Goal: Transaction & Acquisition: Purchase product/service

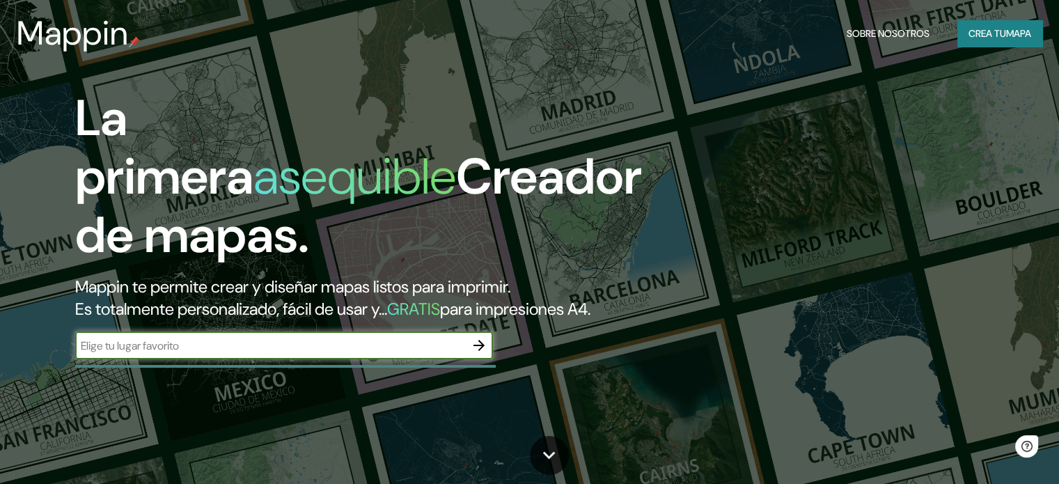
click at [276, 295] on font "Mappin te permite crear y diseñar mapas listos para imprimir." at bounding box center [292, 287] width 435 height 22
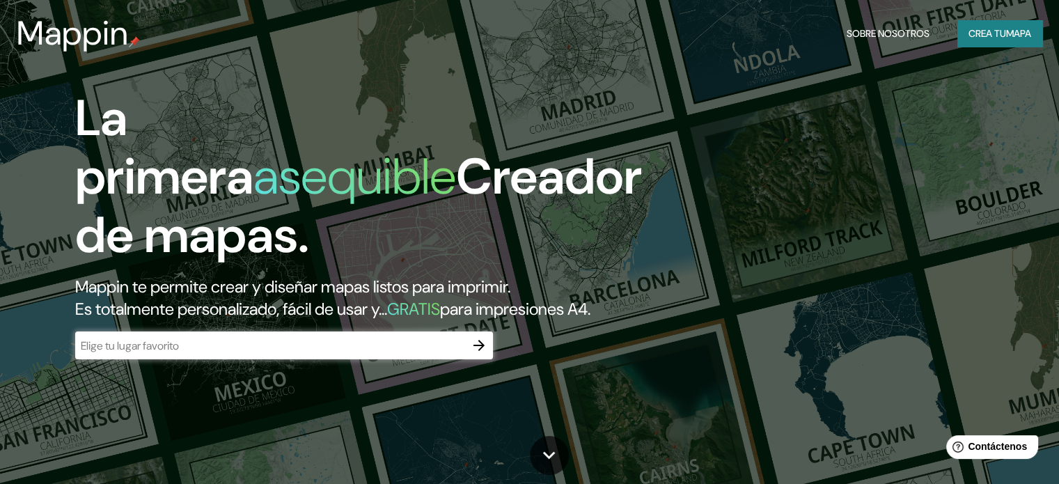
click at [310, 354] on input "text" at bounding box center [270, 346] width 390 height 16
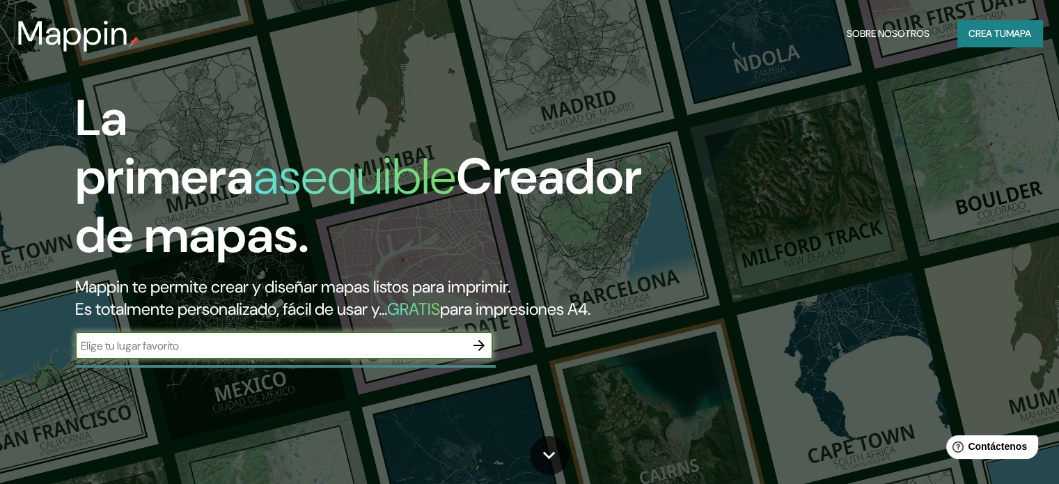
type input "veracruz"
click at [487, 354] on icon "button" at bounding box center [479, 345] width 17 height 17
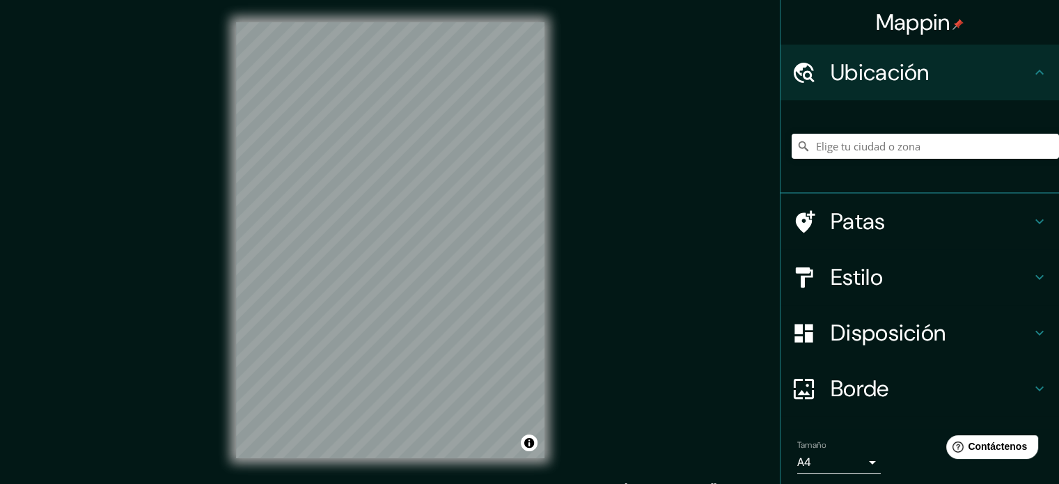
click at [627, 256] on div "Mappin Ubicación Patas Estilo Disposición Borde Elige un borde. Consejo : puede…" at bounding box center [529, 251] width 1059 height 503
click at [546, 271] on div "© Mapbox © OpenStreetMap Improve this map" at bounding box center [390, 240] width 353 height 481
click at [837, 286] on font "Estilo" at bounding box center [857, 277] width 52 height 29
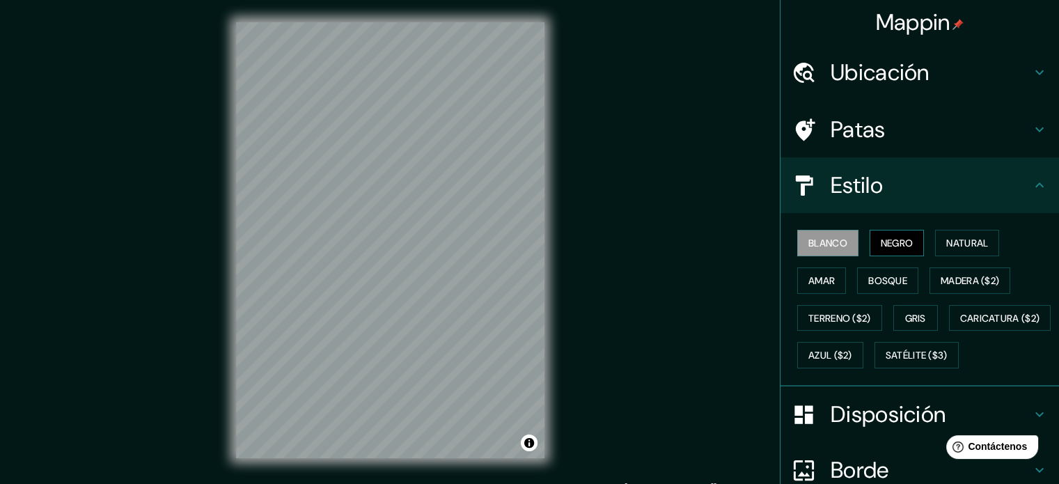
click at [881, 243] on font "Negro" at bounding box center [897, 243] width 33 height 13
click at [952, 240] on font "Natural" at bounding box center [968, 243] width 42 height 13
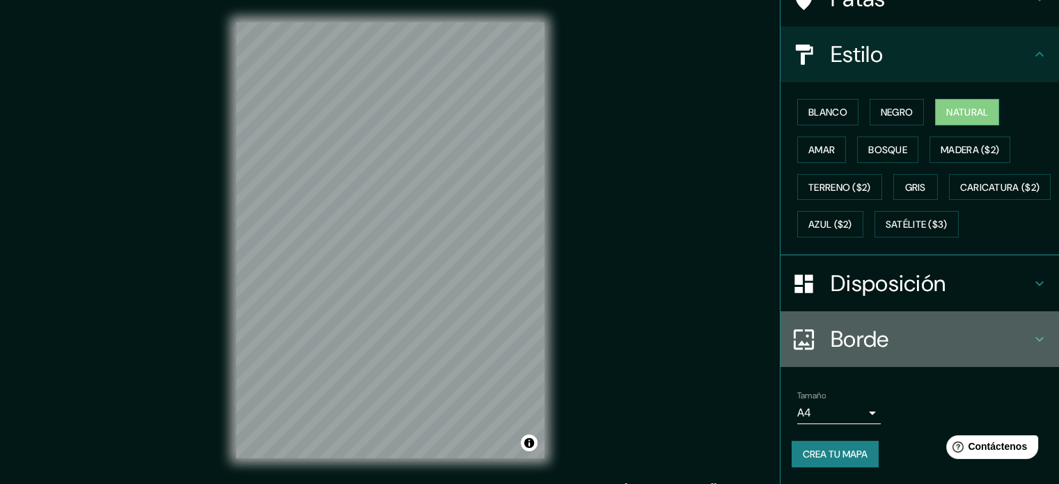
click at [914, 347] on h4 "Borde" at bounding box center [931, 339] width 201 height 28
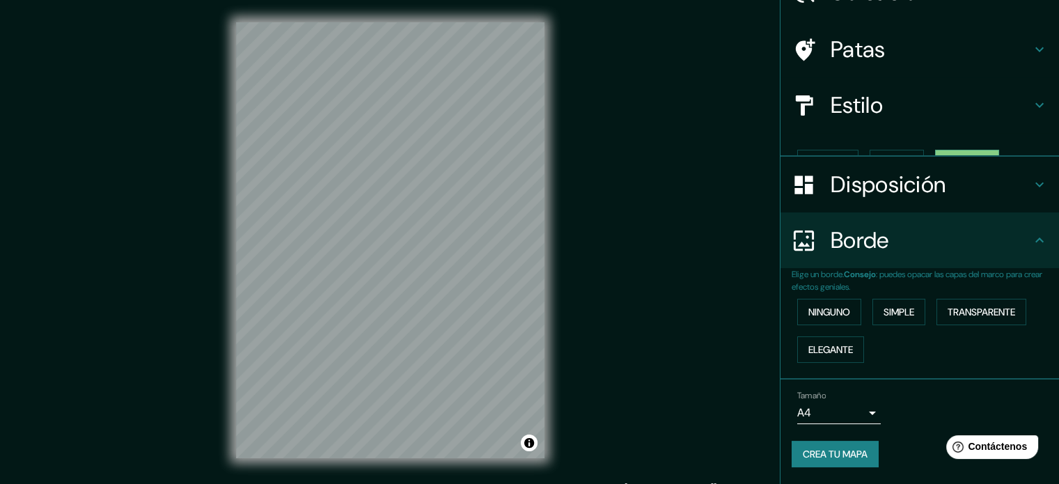
scroll to position [56, 0]
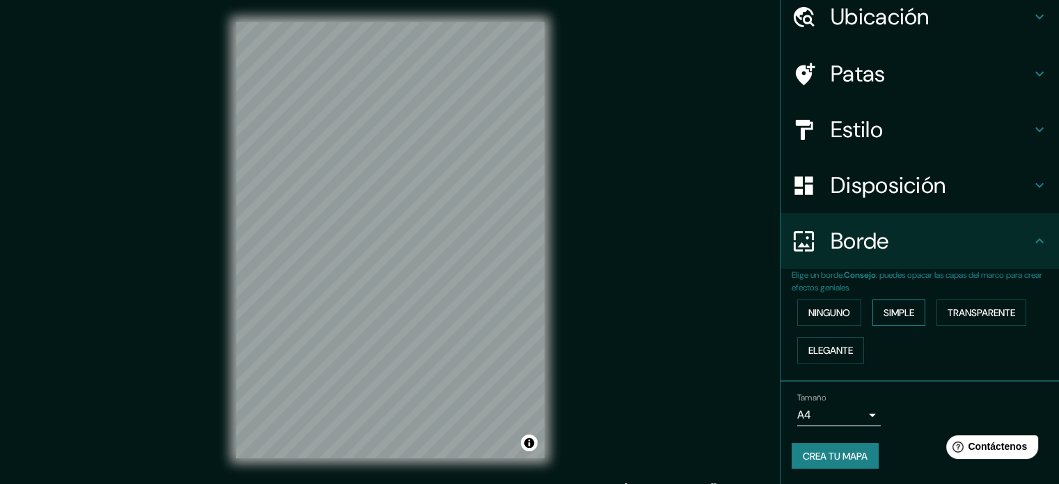
click at [894, 316] on font "Simple" at bounding box center [899, 312] width 31 height 13
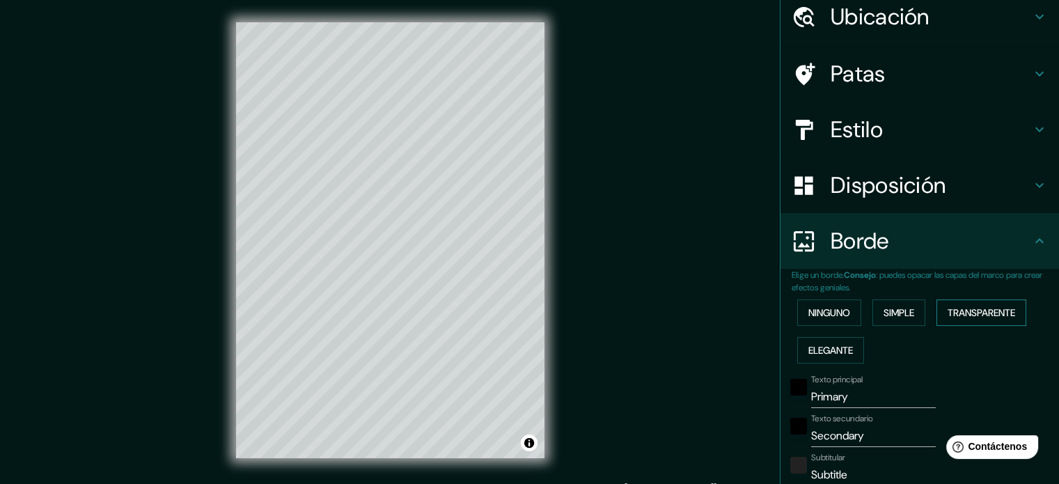
click at [955, 317] on font "Transparente" at bounding box center [982, 312] width 68 height 13
click at [850, 352] on button "Elegante" at bounding box center [830, 350] width 67 height 26
click at [824, 320] on font "Ninguno" at bounding box center [830, 313] width 42 height 18
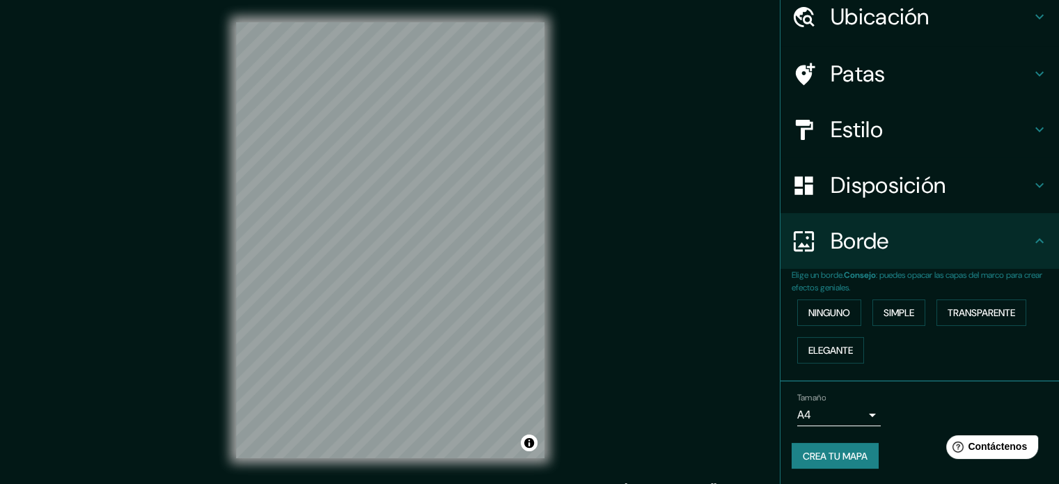
scroll to position [0, 0]
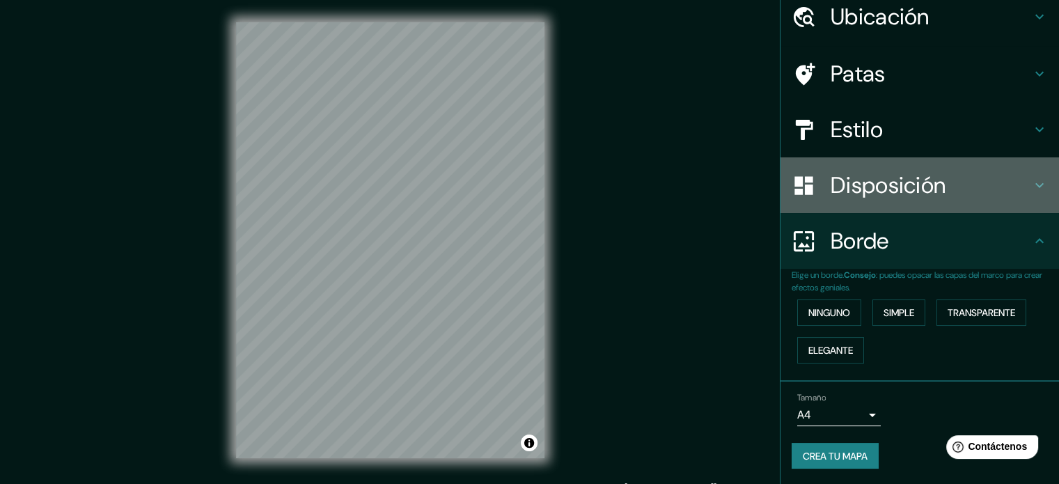
click at [926, 176] on font "Disposición" at bounding box center [888, 185] width 115 height 29
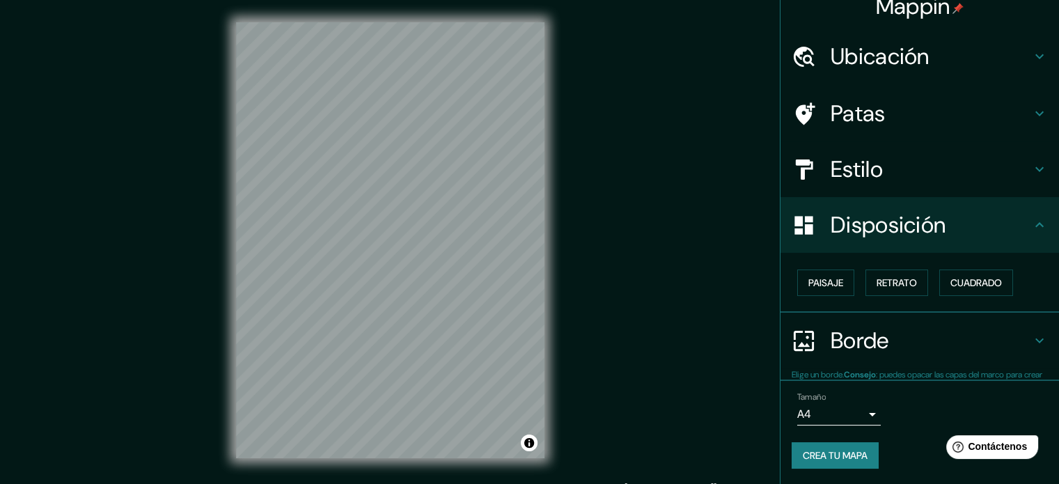
scroll to position [17, 0]
click at [898, 281] on font "Retrato" at bounding box center [897, 282] width 40 height 13
click at [822, 279] on font "Paisaje" at bounding box center [826, 282] width 35 height 13
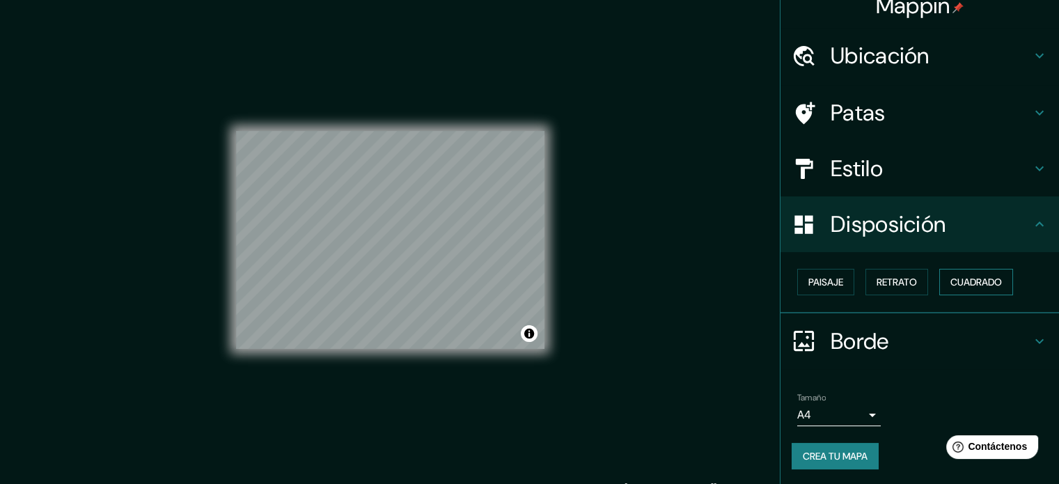
click at [962, 283] on font "Cuadrado" at bounding box center [977, 282] width 52 height 13
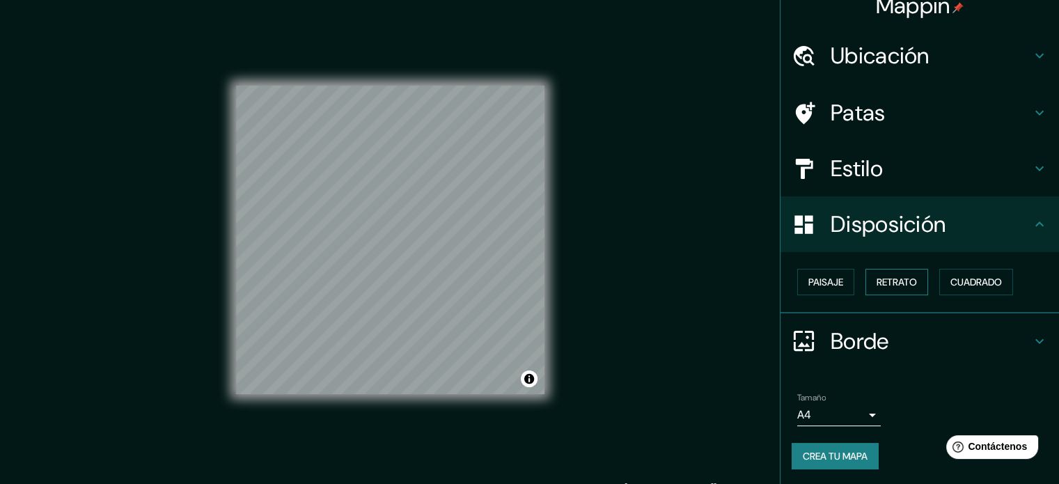
click at [903, 270] on button "Retrato" at bounding box center [897, 282] width 63 height 26
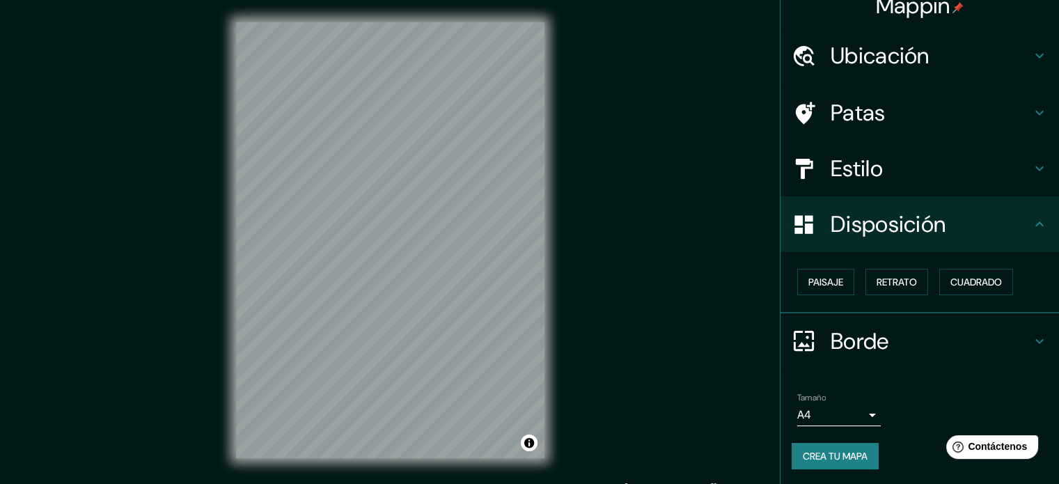
click at [878, 127] on div "Patas" at bounding box center [920, 113] width 279 height 56
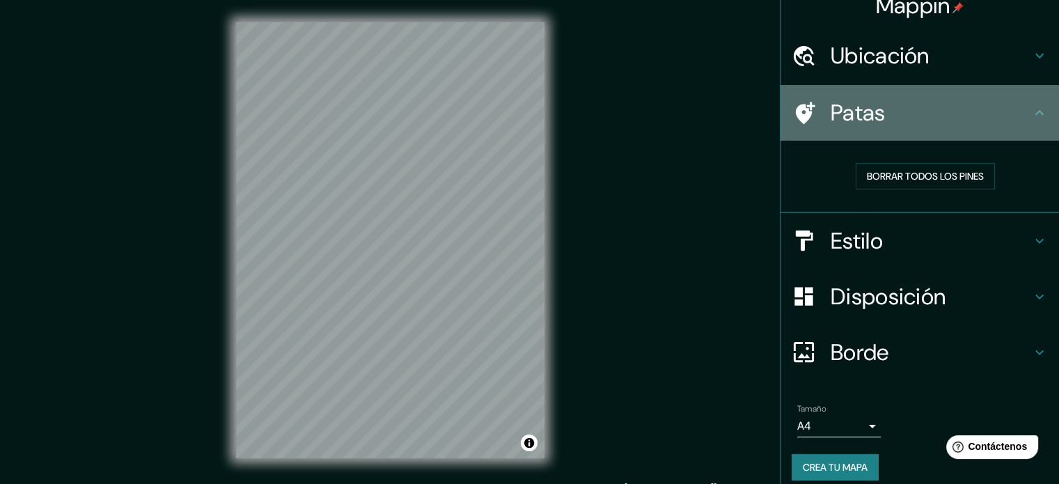
click at [878, 127] on div "Patas" at bounding box center [920, 113] width 279 height 56
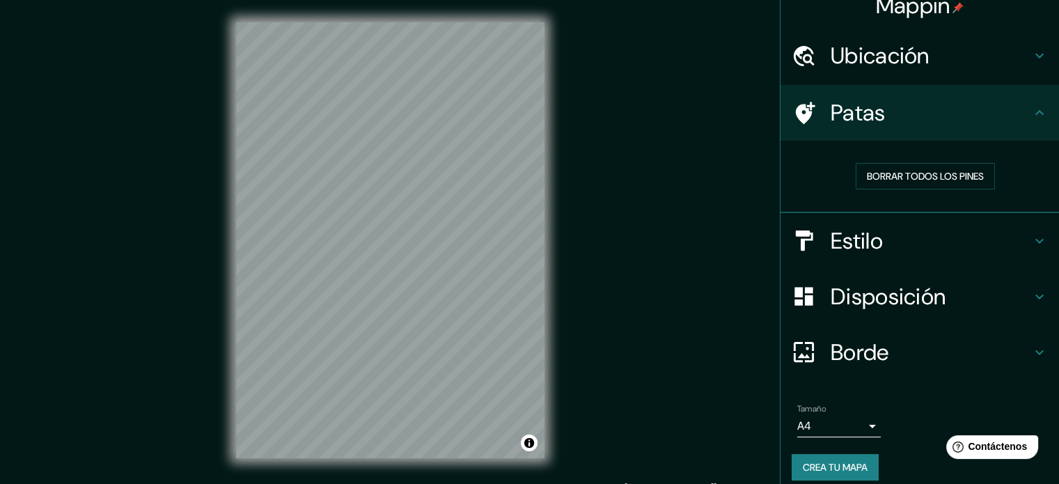
click at [914, 66] on font "Ubicación" at bounding box center [880, 55] width 99 height 29
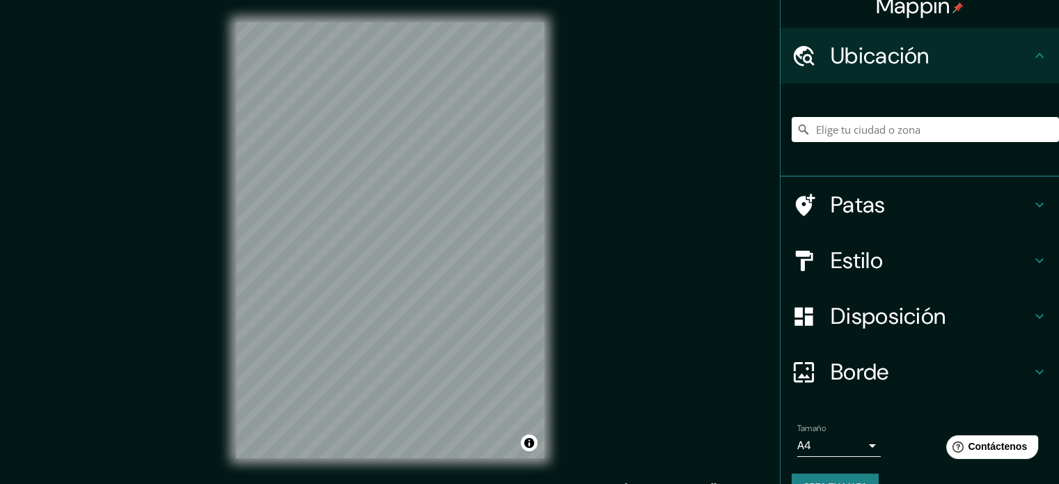
click at [914, 65] on font "Ubicación" at bounding box center [880, 55] width 99 height 29
click at [866, 264] on font "Estilo" at bounding box center [857, 260] width 52 height 29
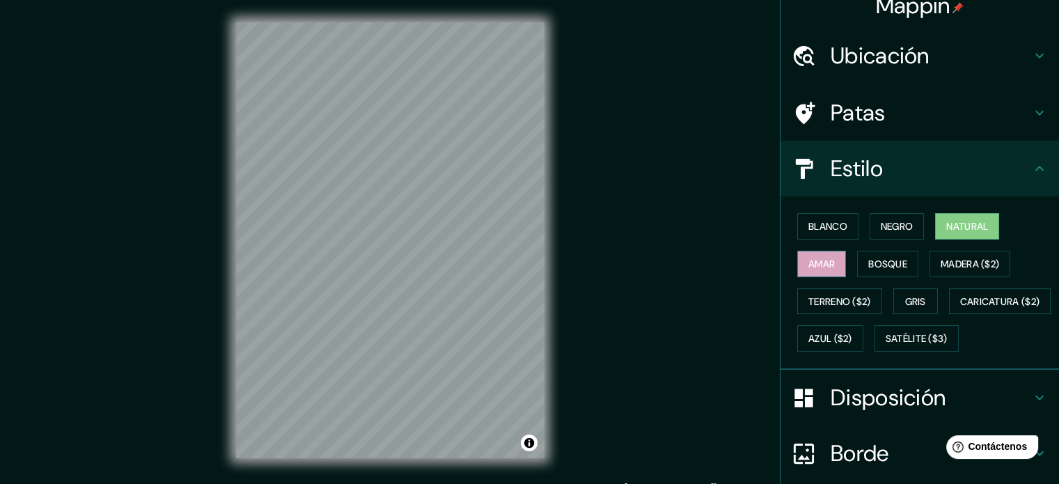
click at [827, 260] on button "Amar" at bounding box center [821, 264] width 49 height 26
click at [891, 270] on font "Bosque" at bounding box center [888, 264] width 39 height 18
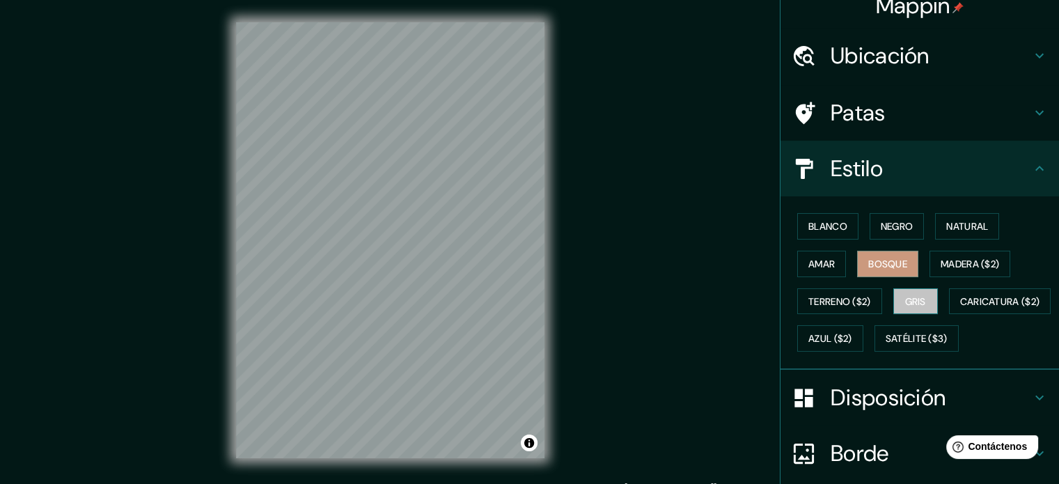
click at [923, 302] on button "Gris" at bounding box center [916, 301] width 45 height 26
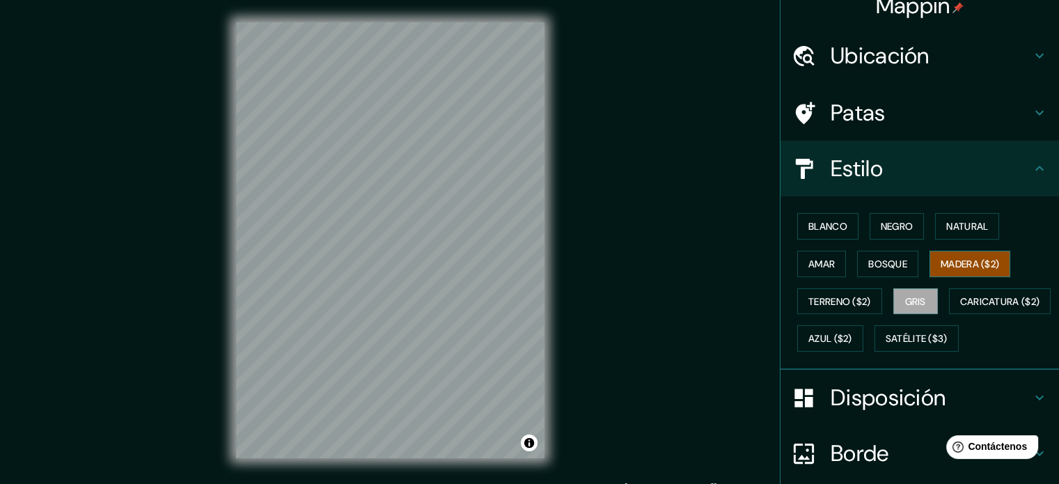
click at [950, 258] on font "Madera ($2)" at bounding box center [970, 264] width 59 height 13
click at [843, 297] on font "Terreno ($2)" at bounding box center [840, 301] width 63 height 13
click at [983, 258] on font "Madera ($2)" at bounding box center [970, 264] width 59 height 18
click at [846, 305] on font "Terreno ($2)" at bounding box center [840, 301] width 63 height 13
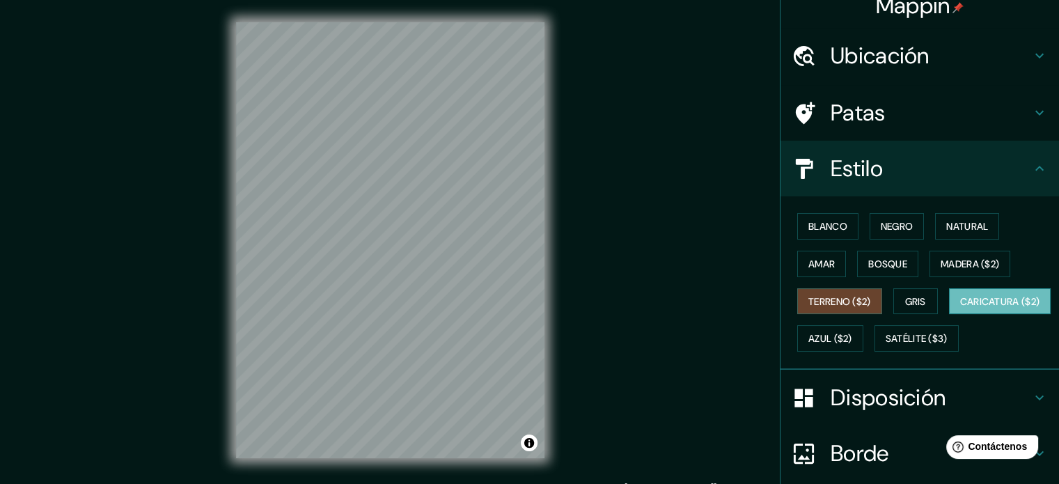
click at [949, 315] on button "Caricatura ($2)" at bounding box center [1000, 301] width 102 height 26
click at [852, 342] on font "Azul ($2)" at bounding box center [831, 339] width 44 height 13
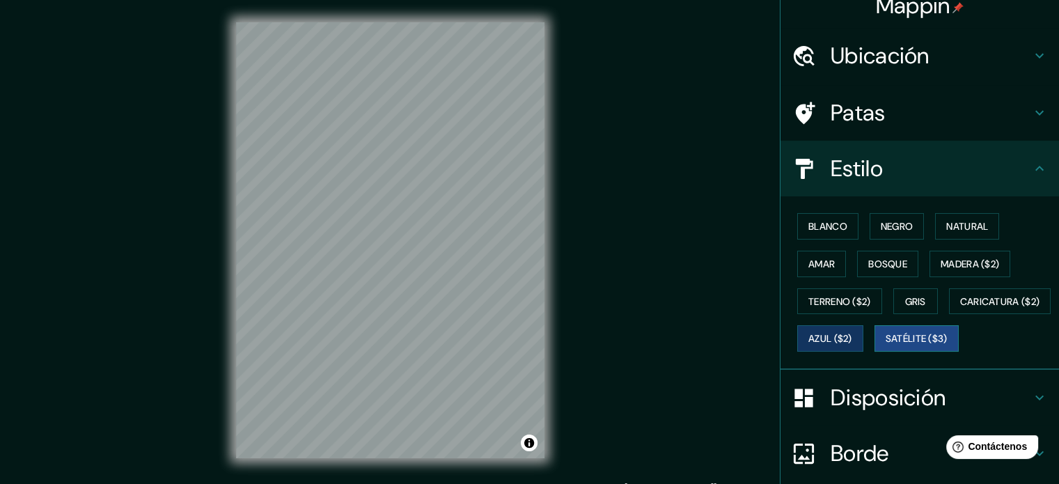
click at [886, 345] on font "Satélite ($3)" at bounding box center [917, 339] width 62 height 13
click at [869, 267] on font "Bosque" at bounding box center [888, 264] width 39 height 13
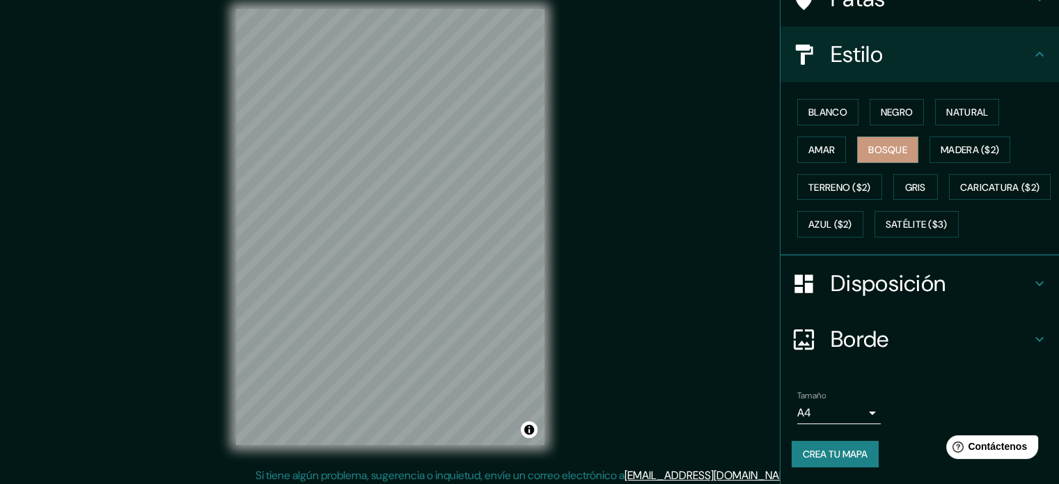
scroll to position [18, 0]
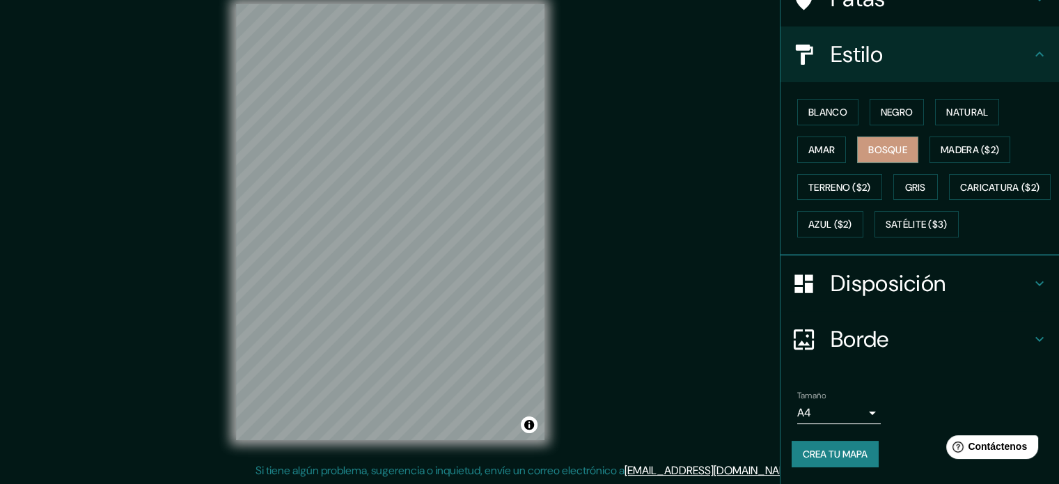
click at [845, 449] on font "Crea tu mapa" at bounding box center [835, 454] width 65 height 13
click at [852, 423] on body "Mappin Ubicación Patas Estilo Blanco Negro Natural Amar Bosque Madera ($2) Terr…" at bounding box center [529, 224] width 1059 height 484
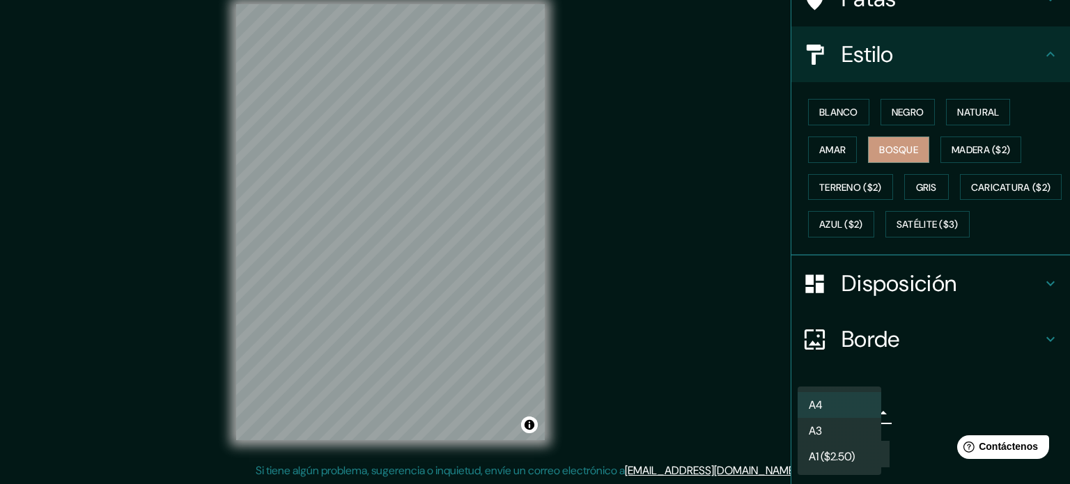
click at [849, 433] on li "A3" at bounding box center [839, 431] width 84 height 26
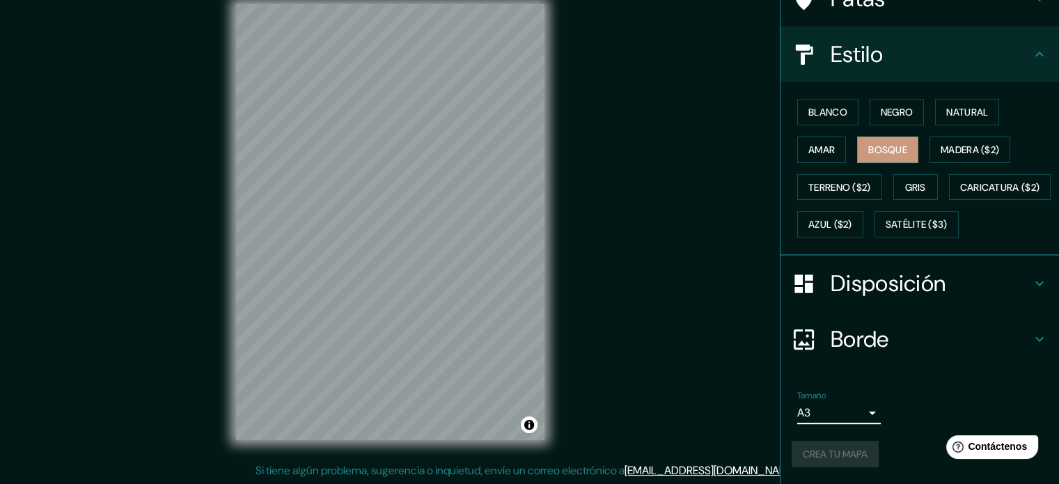
click at [846, 409] on body "Mappin Ubicación Patas Estilo Blanco Negro Natural Amar Bosque Madera ($2) Terr…" at bounding box center [529, 224] width 1059 height 484
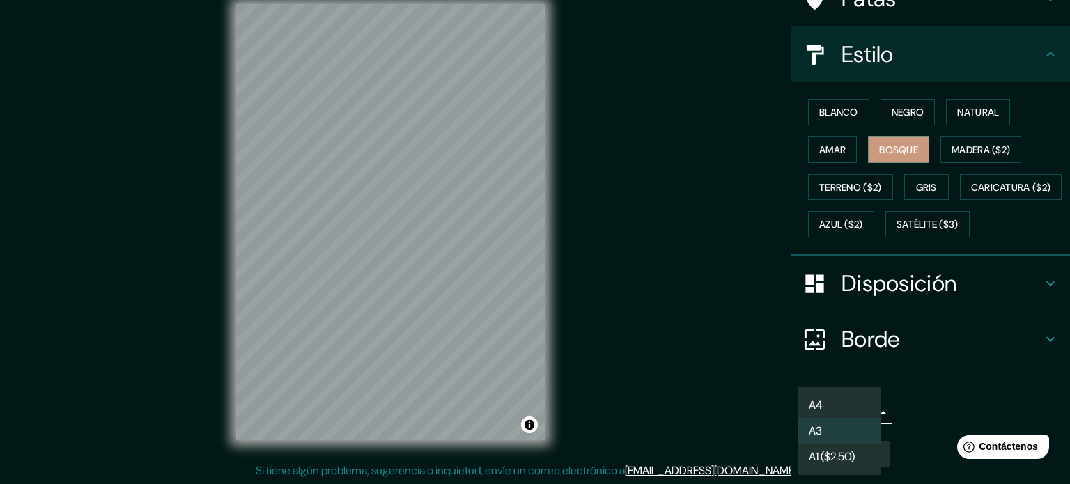
click at [845, 405] on li "A4" at bounding box center [839, 405] width 84 height 26
type input "single"
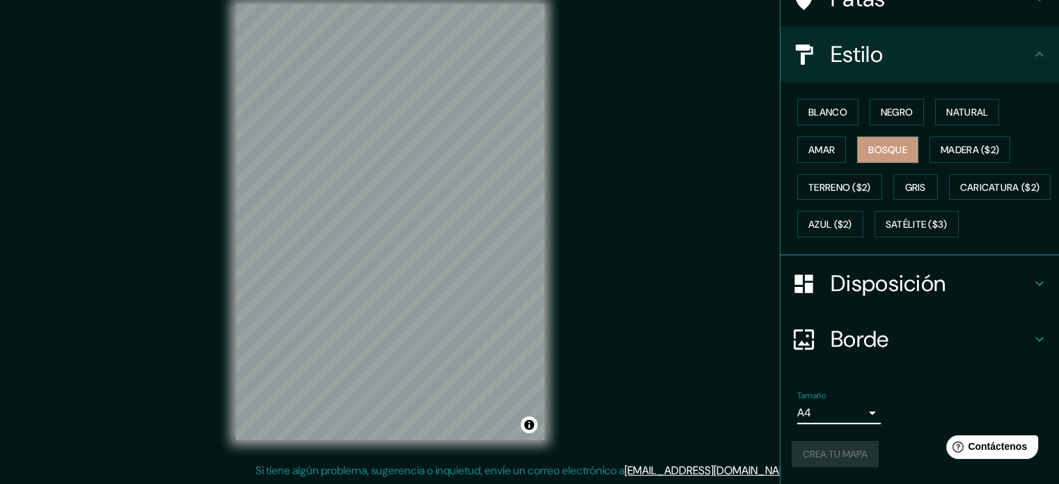
click at [896, 423] on div "Tamaño A4 single" at bounding box center [920, 407] width 256 height 45
click at [830, 453] on div "Crea tu mapa" at bounding box center [920, 454] width 256 height 26
click at [905, 404] on div "Tamaño A4 single" at bounding box center [920, 407] width 256 height 45
drag, startPoint x: 815, startPoint y: 116, endPoint x: 854, endPoint y: 105, distance: 40.6
click at [816, 143] on font "Amar" at bounding box center [822, 149] width 26 height 13
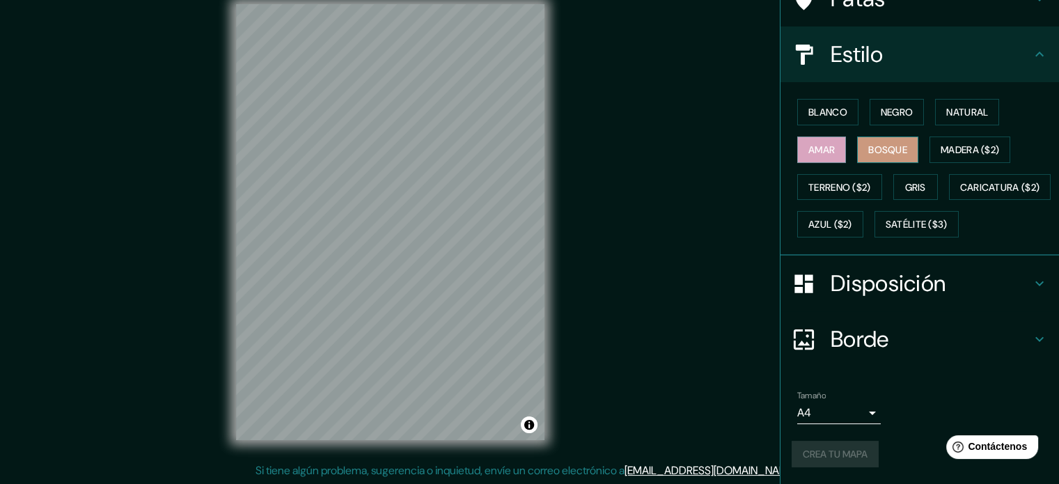
click at [869, 141] on font "Bosque" at bounding box center [888, 150] width 39 height 18
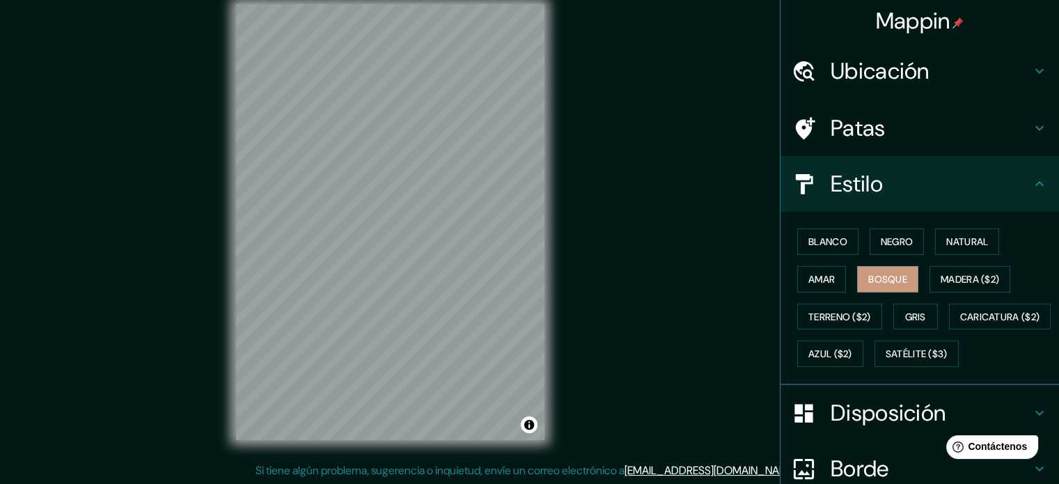
scroll to position [0, 0]
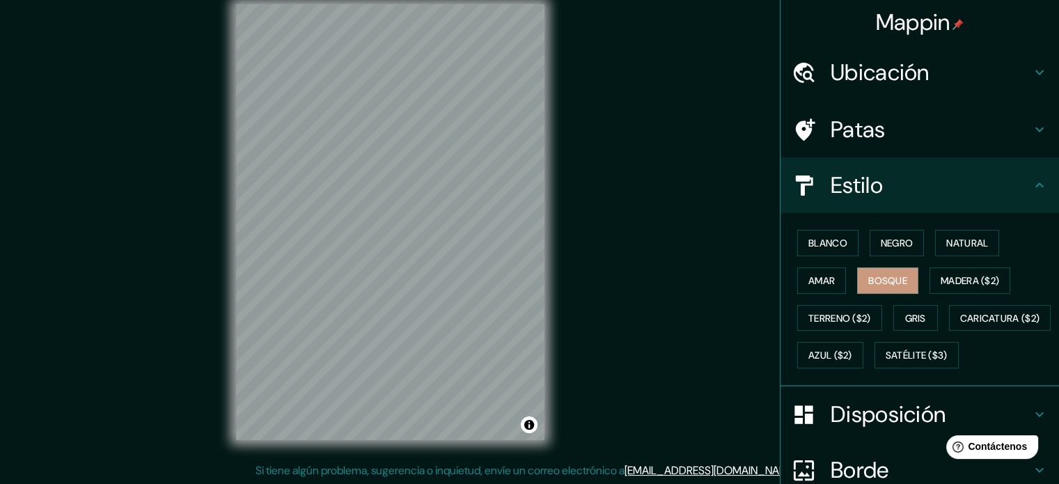
click at [866, 54] on div "Ubicación" at bounding box center [920, 73] width 279 height 56
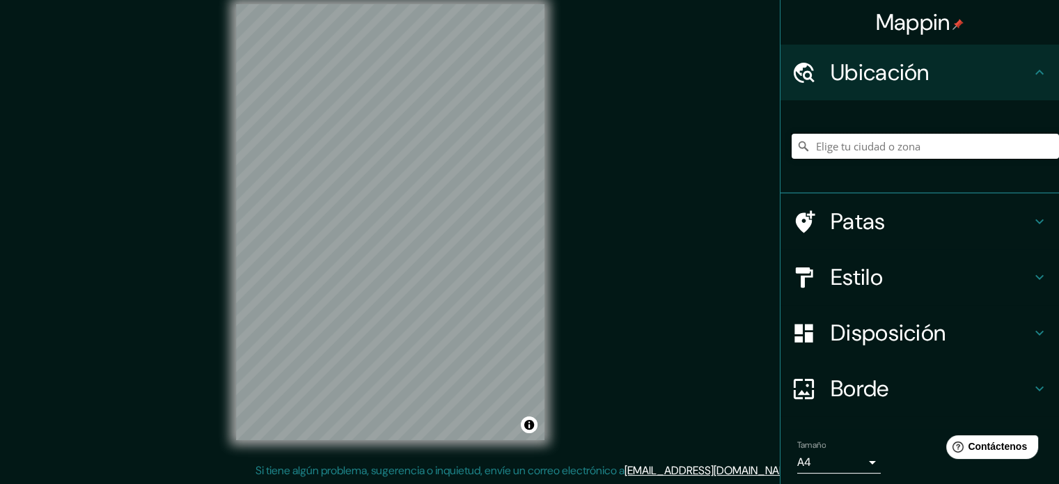
click at [859, 142] on input "Elige tu ciudad o zona" at bounding box center [925, 146] width 267 height 25
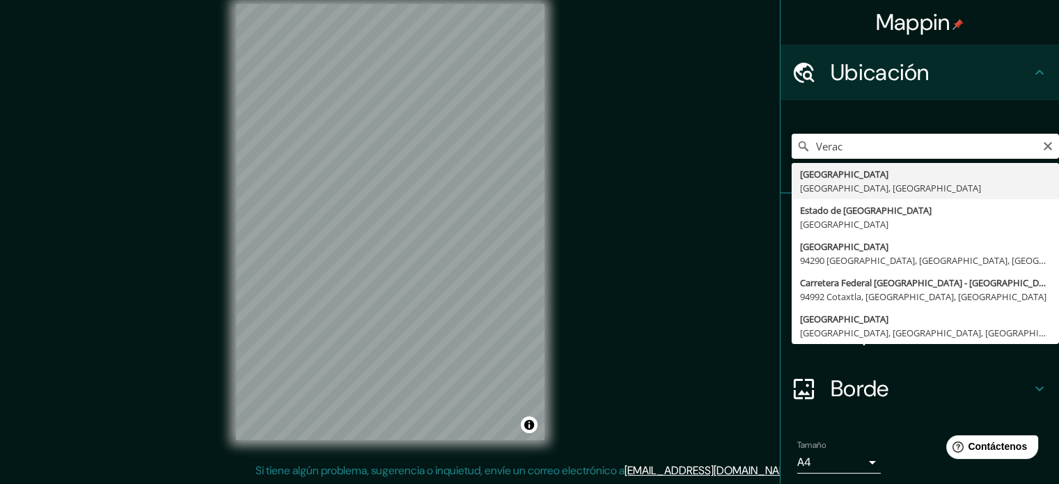
type input "Veracruz, Estado de Veracruz, México"
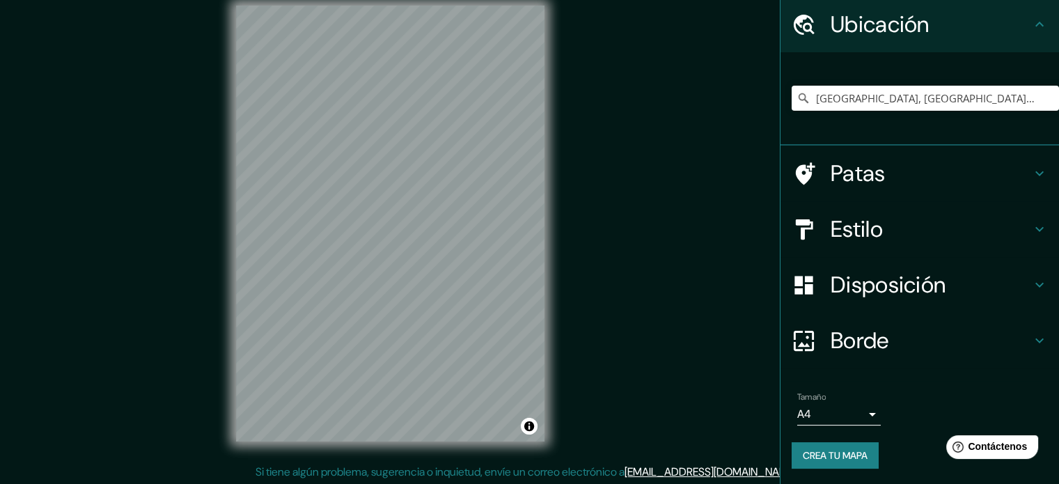
scroll to position [18, 0]
click at [832, 449] on font "Crea tu mapa" at bounding box center [835, 455] width 65 height 13
click at [933, 339] on h4 "Borde" at bounding box center [931, 341] width 201 height 28
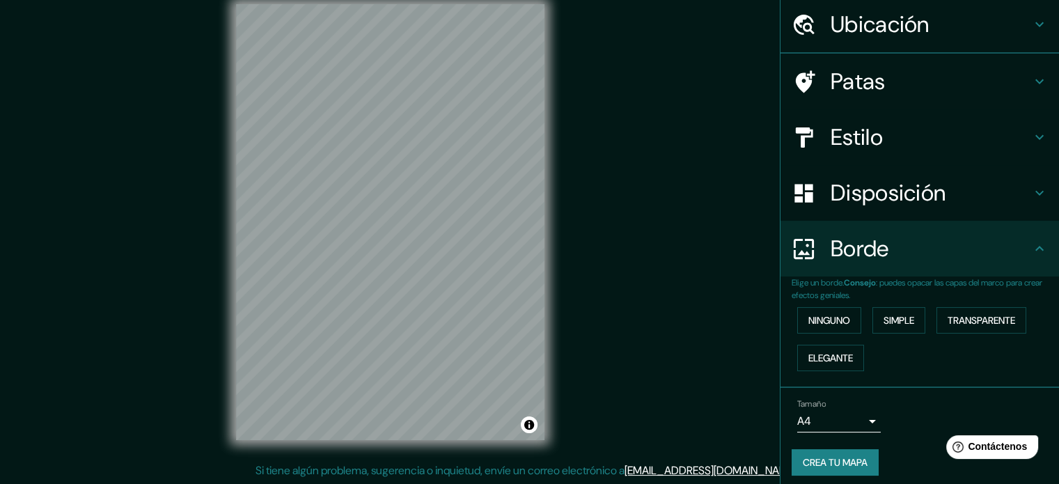
scroll to position [48, 0]
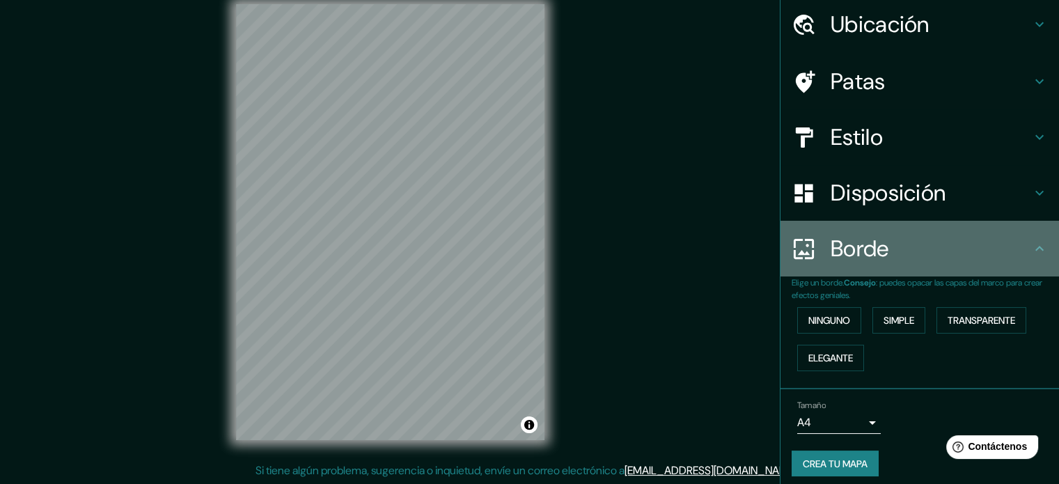
click at [947, 267] on div "Borde" at bounding box center [920, 249] width 279 height 56
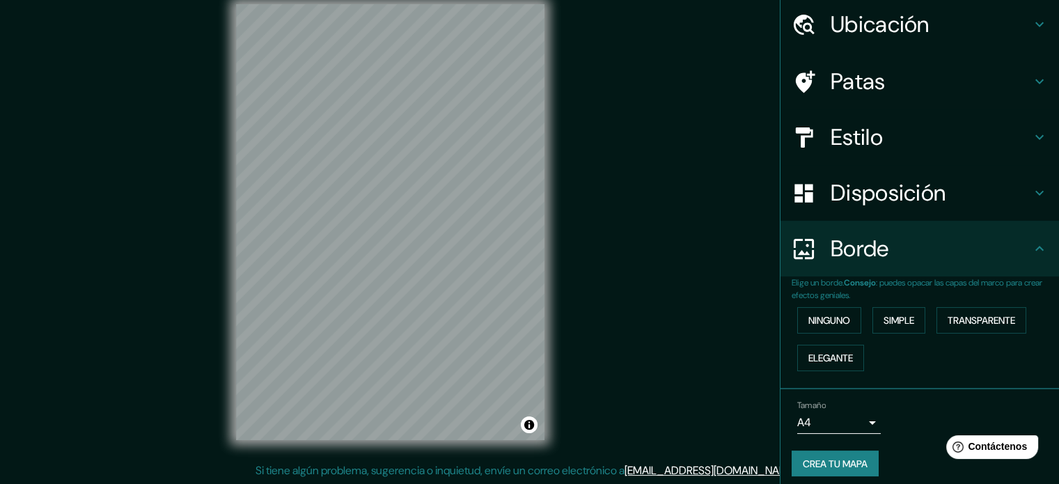
click at [950, 201] on h4 "Disposición" at bounding box center [931, 193] width 201 height 28
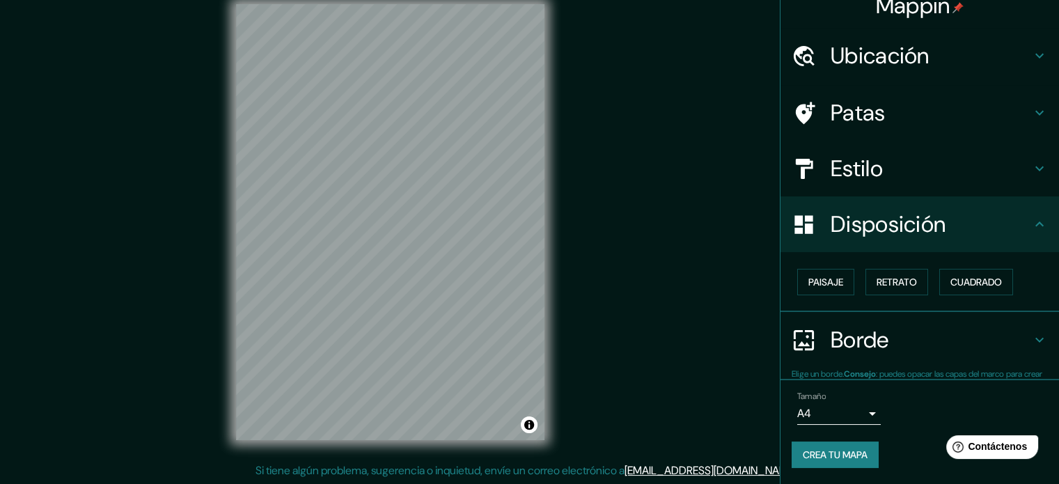
scroll to position [17, 0]
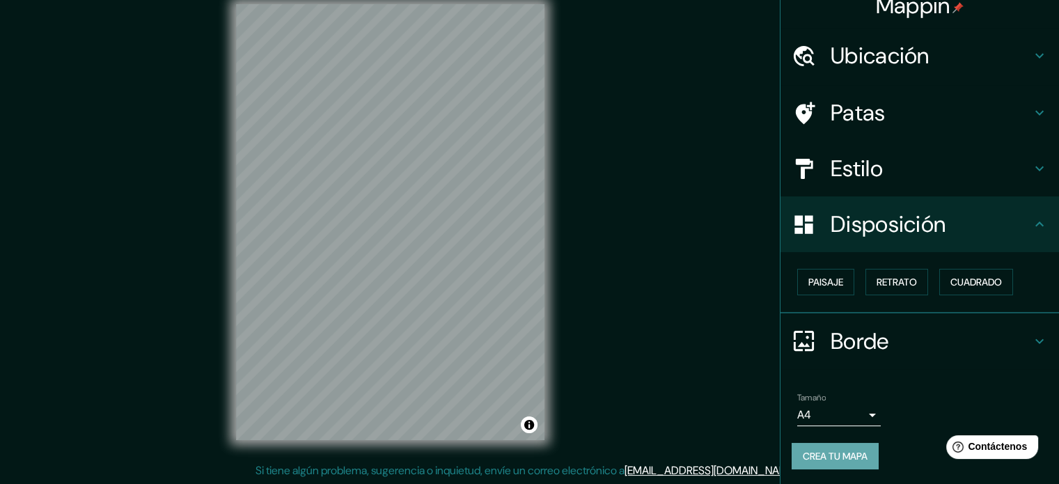
click at [832, 459] on font "Crea tu mapa" at bounding box center [835, 456] width 65 height 13
click at [843, 447] on font "Crea tu mapa" at bounding box center [835, 456] width 65 height 18
click at [830, 461] on font "Crea tu mapa" at bounding box center [835, 456] width 65 height 18
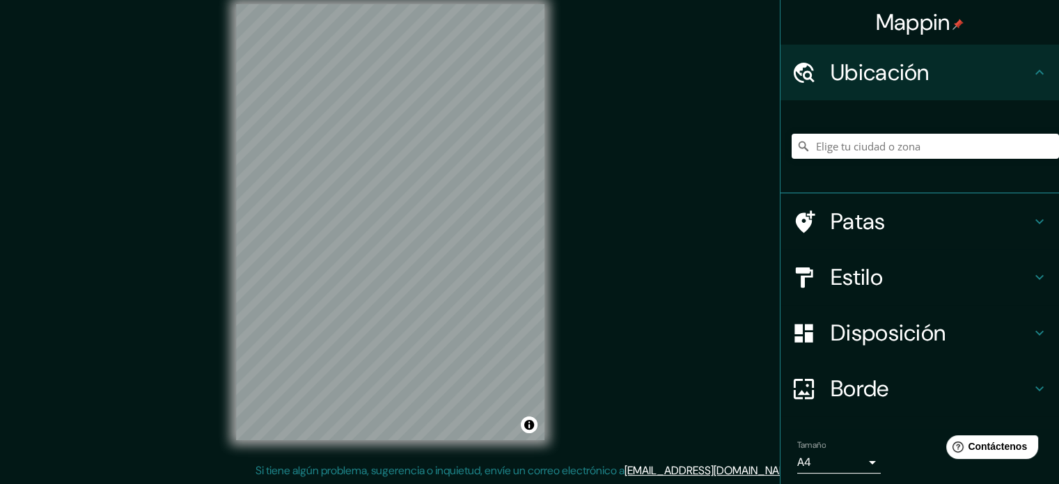
click at [584, 300] on div "Mappin Ubicación Patas Estilo Disposición Borde Elige un borde. Consejo : puede…" at bounding box center [529, 233] width 1059 height 503
click at [556, 233] on div "© Mapbox © OpenStreetMap Improve this map" at bounding box center [390, 222] width 353 height 481
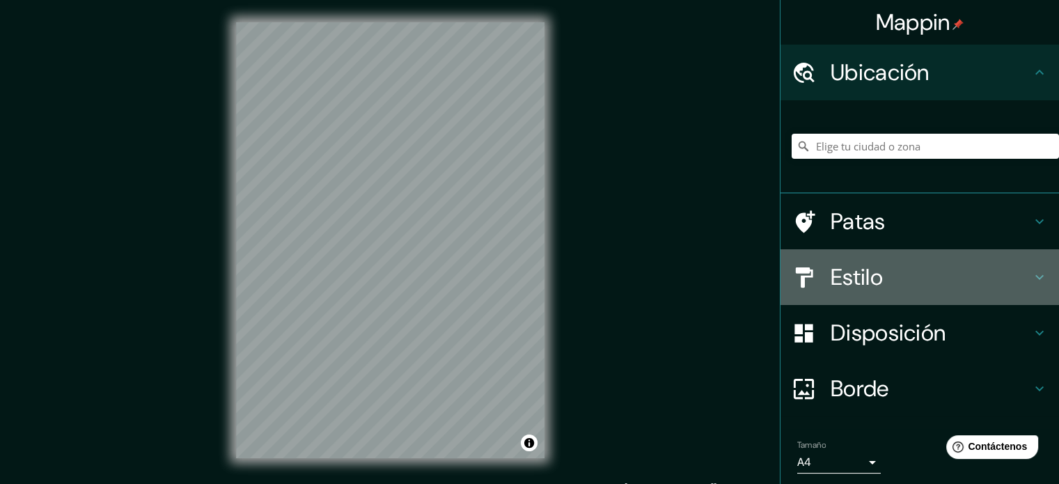
click at [833, 277] on font "Estilo" at bounding box center [857, 277] width 52 height 29
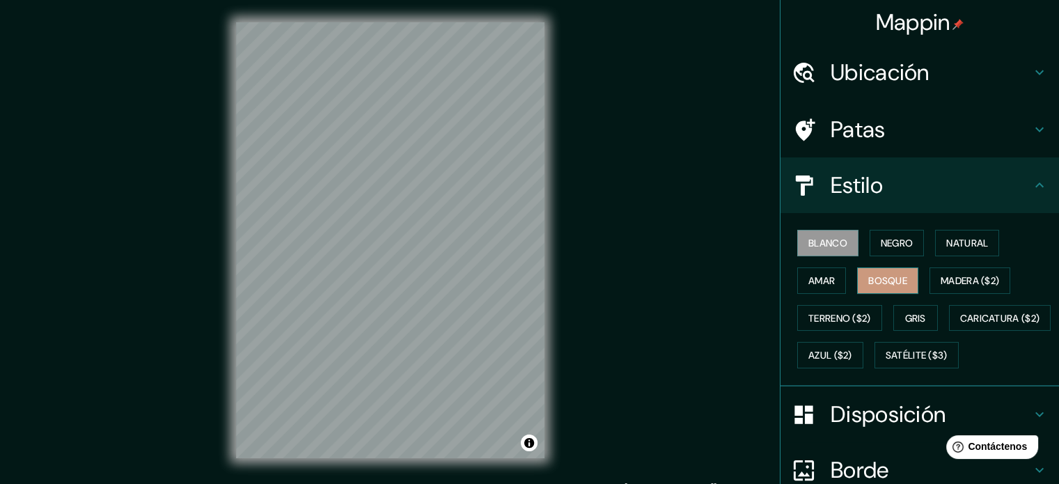
click at [889, 287] on font "Bosque" at bounding box center [888, 281] width 39 height 18
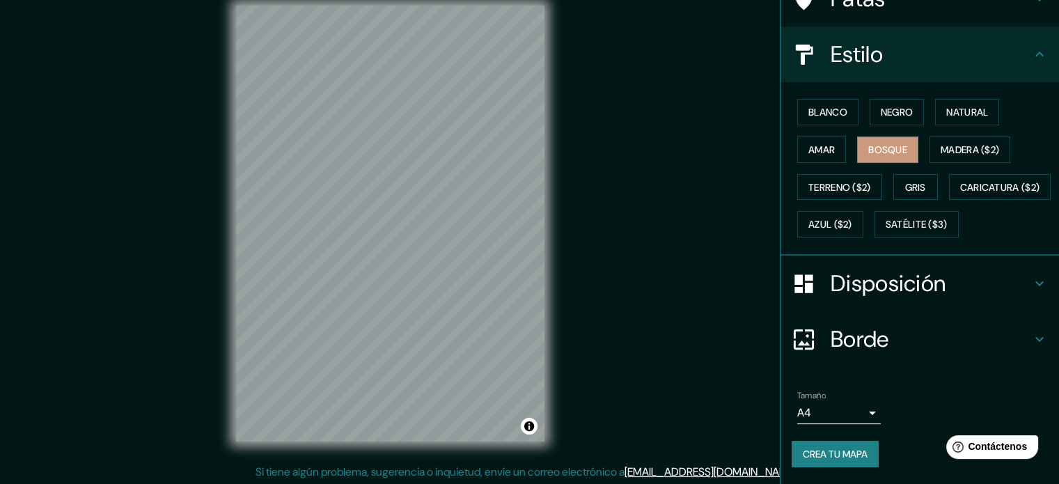
scroll to position [18, 0]
click at [830, 450] on font "Crea tu mapa" at bounding box center [835, 454] width 65 height 13
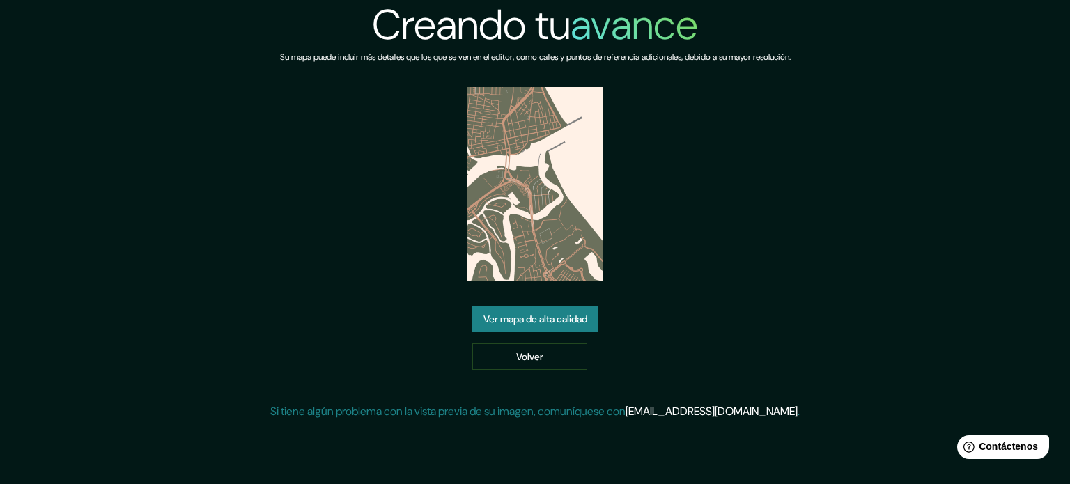
click at [527, 318] on font "Ver mapa de alta calidad" at bounding box center [535, 319] width 104 height 13
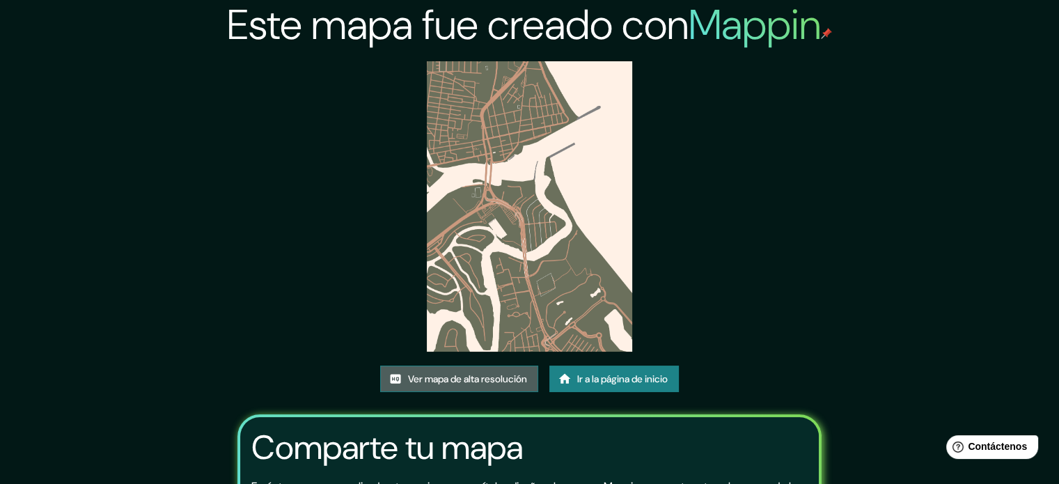
click at [486, 373] on font "Ver mapa de alta resolución" at bounding box center [467, 379] width 119 height 13
